Goal: Communication & Community: Answer question/provide support

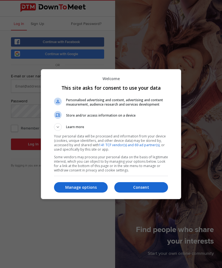
click at [141, 182] on div "Consent Manage options" at bounding box center [111, 187] width 114 height 18
click at [142, 183] on button "Consent" at bounding box center [142, 187] width 54 height 10
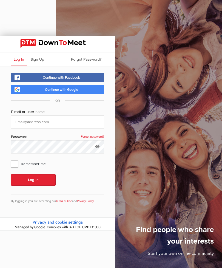
scroll to position [36, 0]
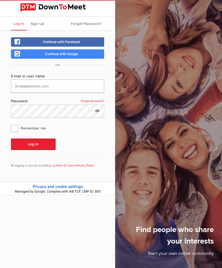
click at [38, 87] on input "text" at bounding box center [57, 86] width 93 height 13
click at [118, 142] on div "Find people who share your interests Start your own online community" at bounding box center [139, 134] width 167 height 268
click at [26, 87] on input "text" at bounding box center [57, 86] width 93 height 13
type input "[EMAIL_ADDRESS][DOMAIN_NAME]"
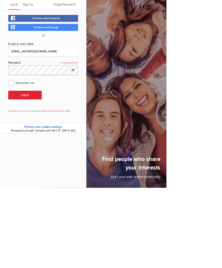
scroll to position [18, 0]
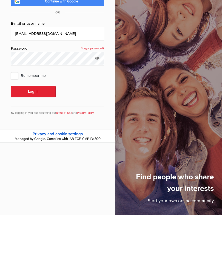
click at [16, 123] on span "Remember me" at bounding box center [31, 128] width 40 height 10
click at [11, 123] on input "Remember me" at bounding box center [11, 123] width 0 height 0
checkbox input "true"
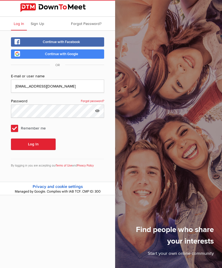
click at [37, 139] on button "Log In" at bounding box center [33, 145] width 45 height 12
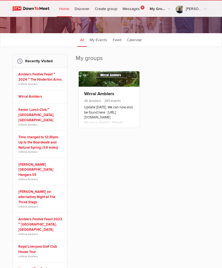
scroll to position [66, 0]
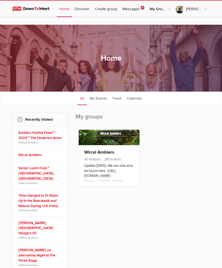
scroll to position [0, 0]
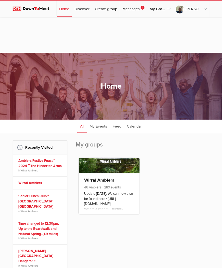
click at [141, 7] on span "4" at bounding box center [143, 8] width 4 height 4
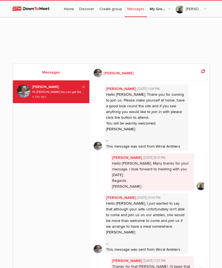
scroll to position [2582, 0]
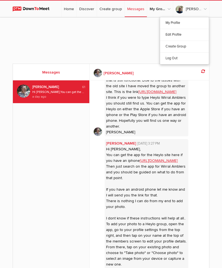
click at [180, 19] on link "My Profile" at bounding box center [184, 23] width 49 height 12
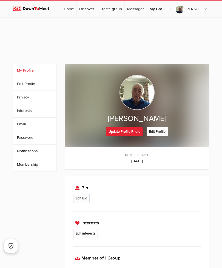
click at [72, 7] on link "Home" at bounding box center [69, 9] width 15 height 16
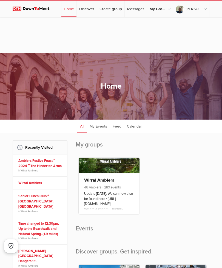
click at [33, 150] on h2 "Recently Visited" at bounding box center [40, 147] width 46 height 13
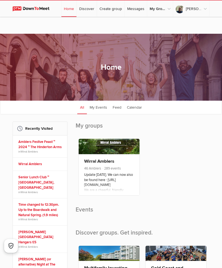
scroll to position [22, 0]
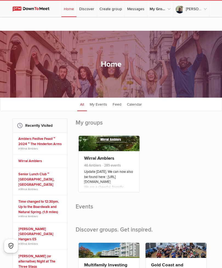
click at [104, 180] on p "Update [DATE]. We can now also be found here : [URL][DOMAIN_NAME] We are a chee…" at bounding box center [109, 182] width 50 height 27
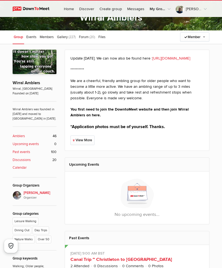
scroll to position [76, 0]
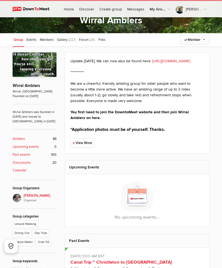
click at [173, 62] on link "[URL][DOMAIN_NAME]" at bounding box center [172, 60] width 38 height 5
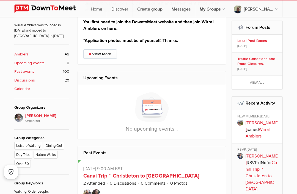
scroll to position [154, 0]
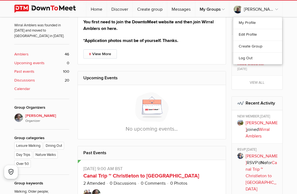
click at [222, 22] on link "My Profile" at bounding box center [257, 23] width 49 height 12
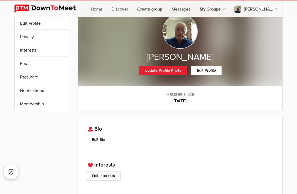
scroll to position [25, 0]
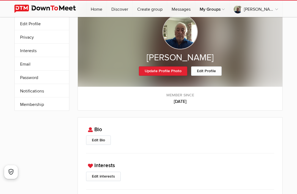
click at [222, 142] on div "My Profile Edit Profile More Privacy Interests Email Password Notifications Sub…" at bounding box center [148, 136] width 297 height 289
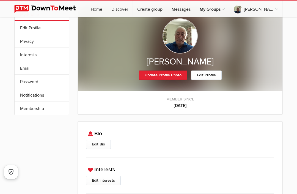
scroll to position [0, 0]
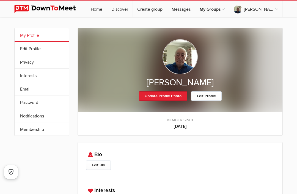
click at [167, 95] on link "Update Profile Photo" at bounding box center [163, 95] width 48 height 9
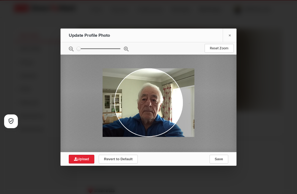
click at [85, 157] on link "Upload" at bounding box center [82, 159] width 26 height 9
click at [86, 156] on link "Upload" at bounding box center [82, 159] width 26 height 9
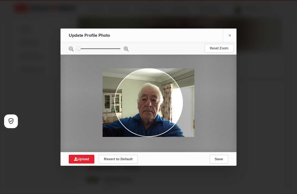
scroll to position [145, 0]
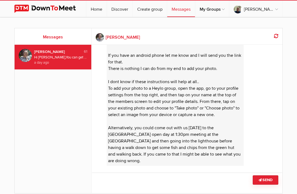
scroll to position [33, 0]
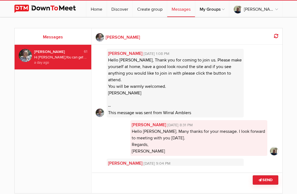
scroll to position [2529, 0]
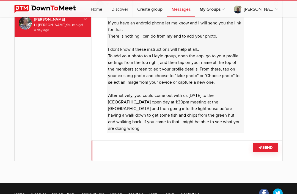
click at [102, 151] on textarea at bounding box center [186, 150] width 191 height 21
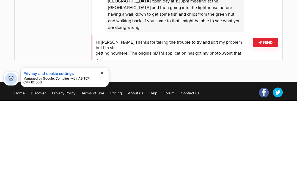
scroll to position [0, 0]
type textarea "Hi Ruth Thanks for taking the trouble to try and sort my problem but I’m still …"
click at [266, 132] on button "Send" at bounding box center [265, 136] width 26 height 9
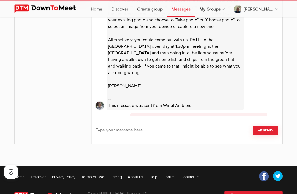
scroll to position [110, 0]
